Goal: Find specific page/section: Find specific page/section

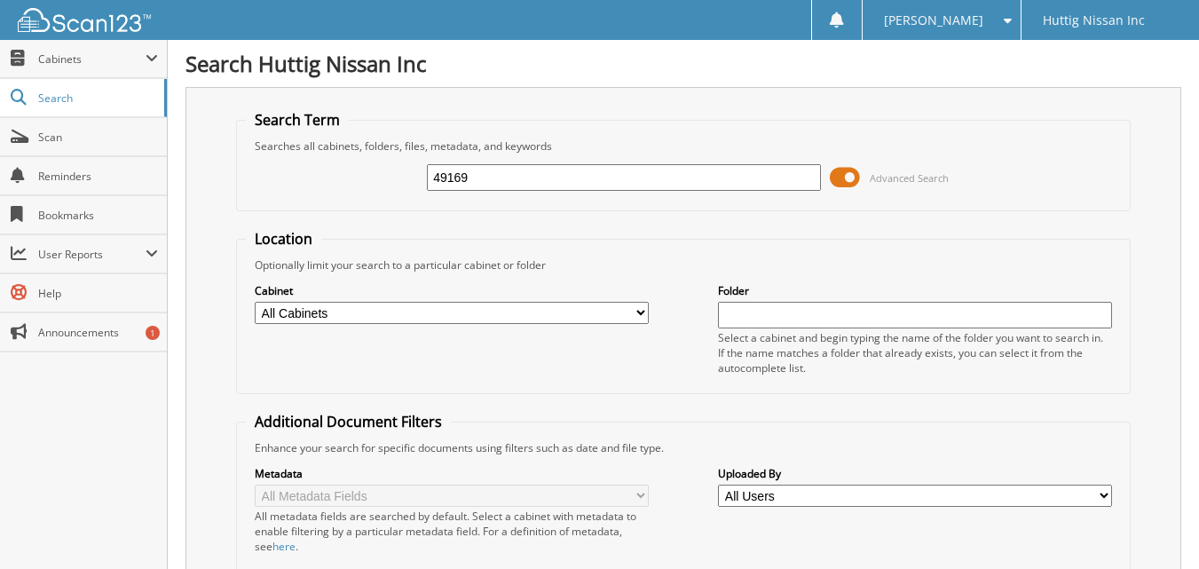
type input "49169"
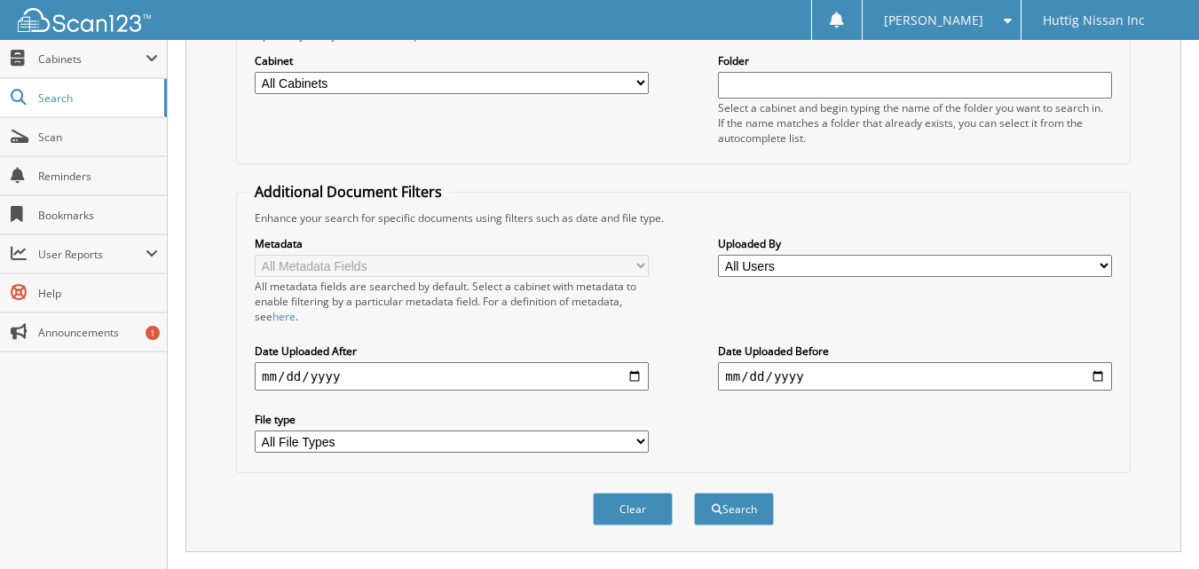
scroll to position [454, 0]
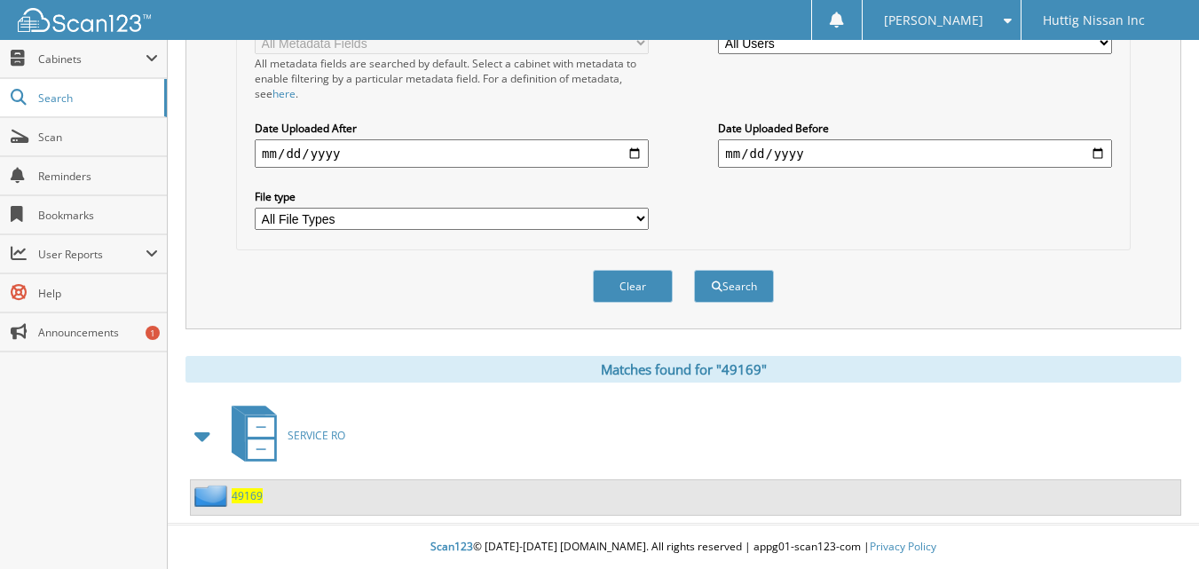
click at [252, 497] on span "49169" at bounding box center [247, 495] width 31 height 15
